Goal: Transaction & Acquisition: Book appointment/travel/reservation

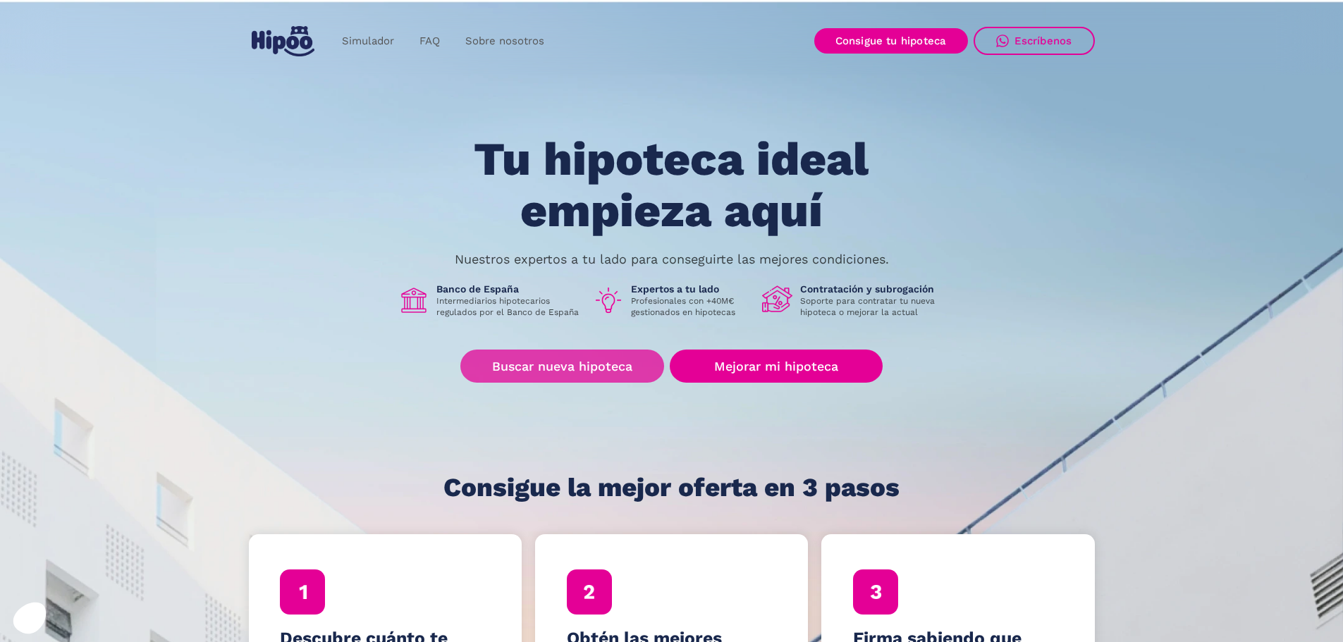
click at [603, 366] on link "Buscar nueva hipoteca" at bounding box center [562, 366] width 204 height 33
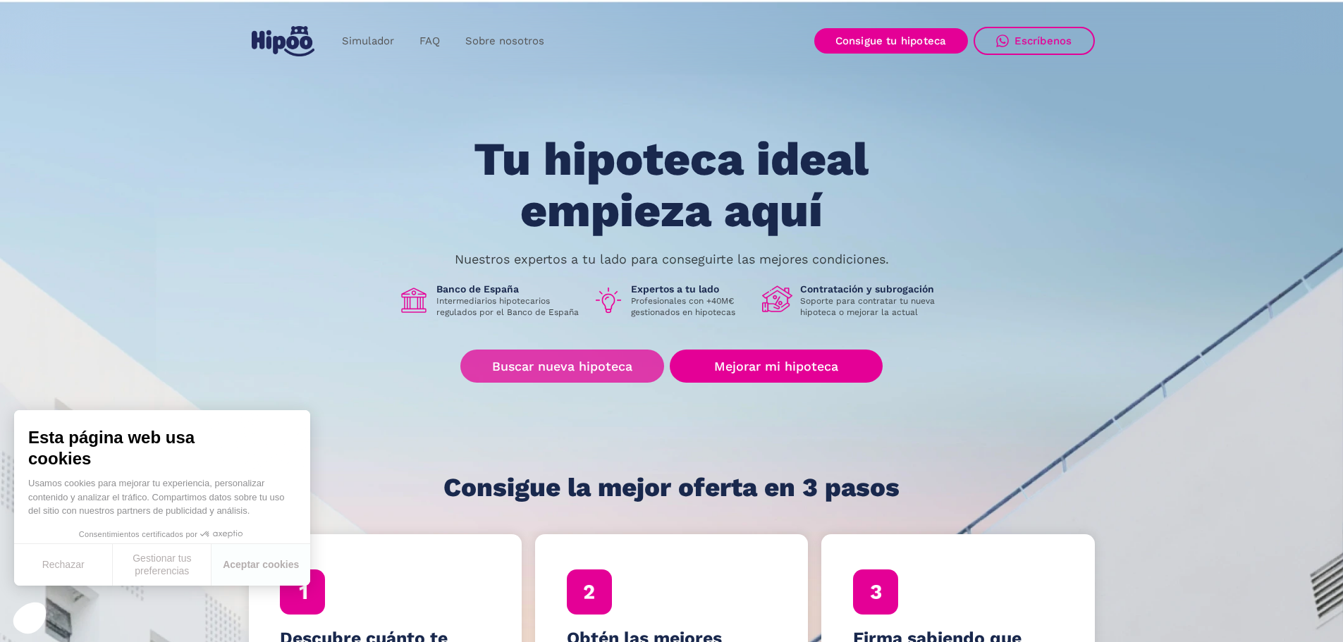
click at [570, 369] on link "Buscar nueva hipoteca" at bounding box center [562, 366] width 204 height 33
